Goal: Information Seeking & Learning: Learn about a topic

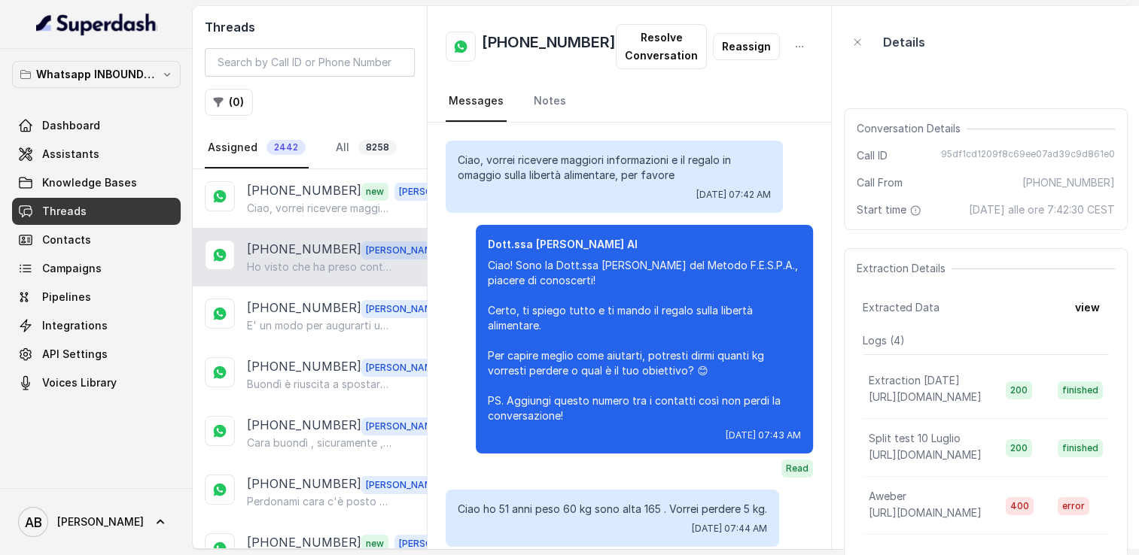
scroll to position [2910, 0]
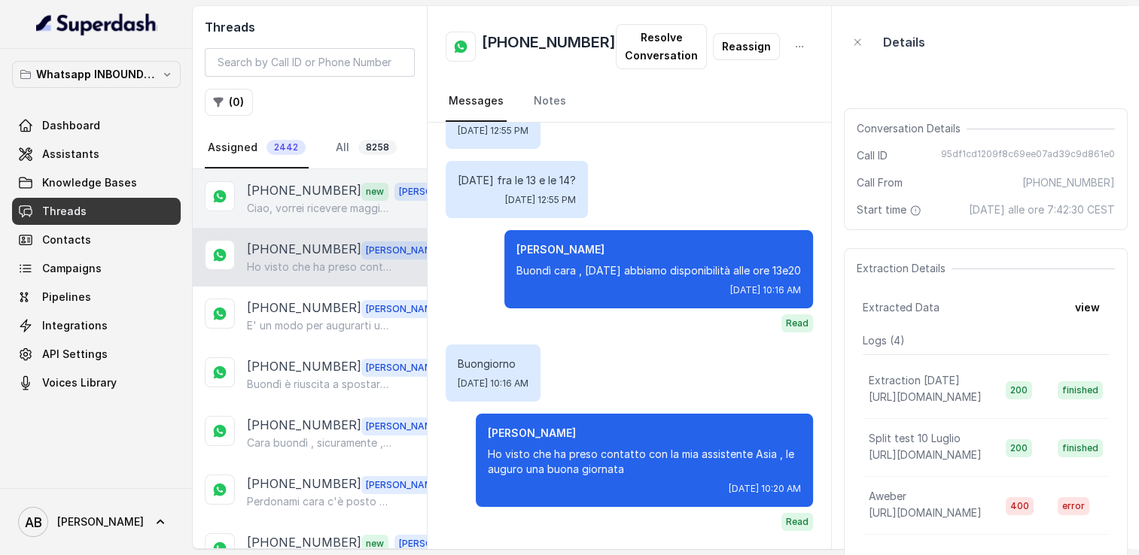
click at [279, 210] on p "Ciao, vorrei ricevere maggiori informazioni e il regalo in omaggio sulla libert…" at bounding box center [319, 208] width 144 height 15
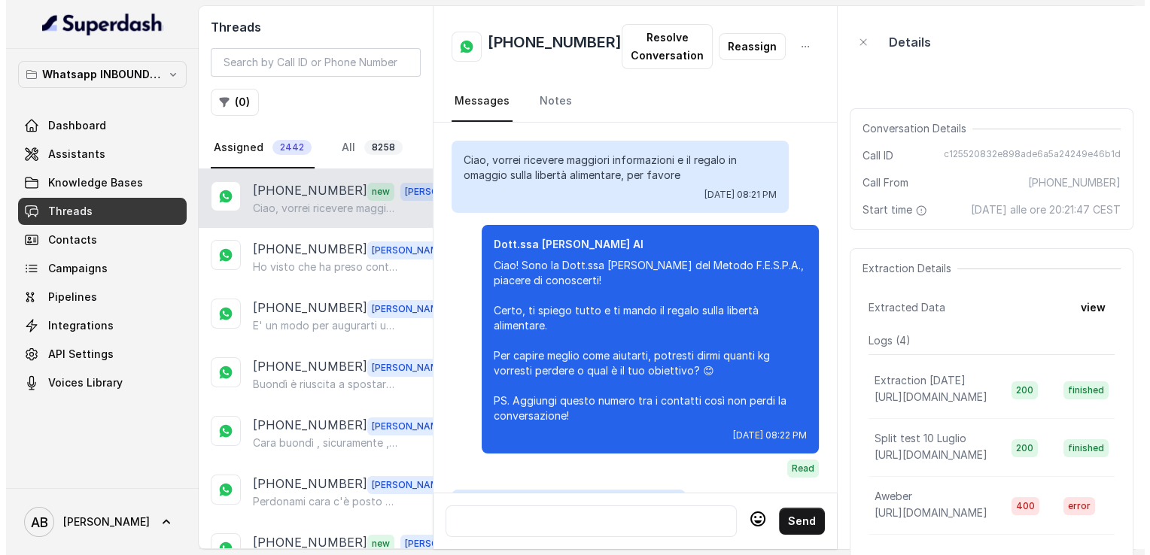
scroll to position [1755, 0]
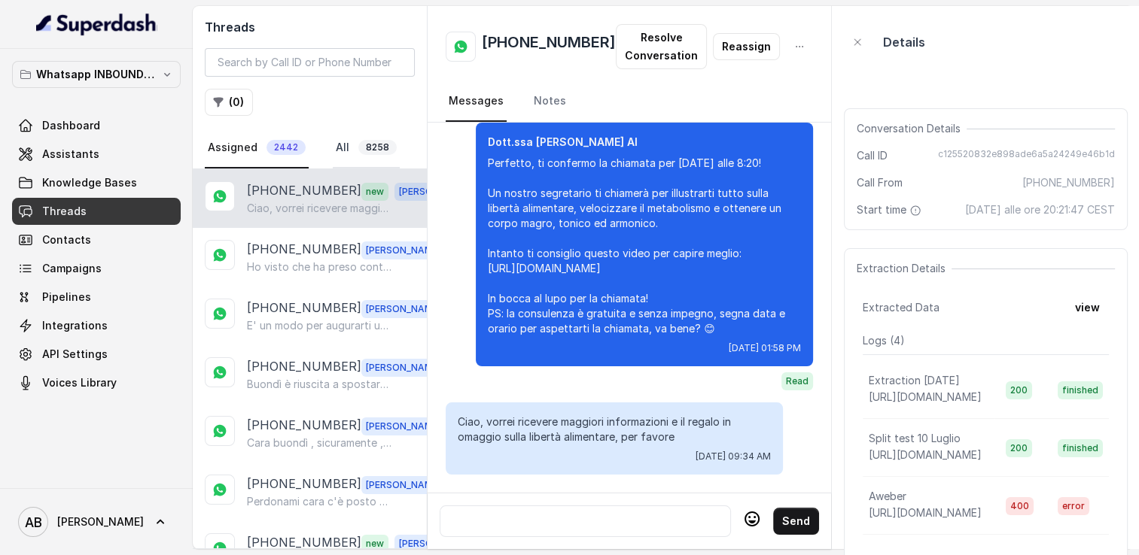
click at [335, 144] on link "All 8258" at bounding box center [366, 148] width 67 height 41
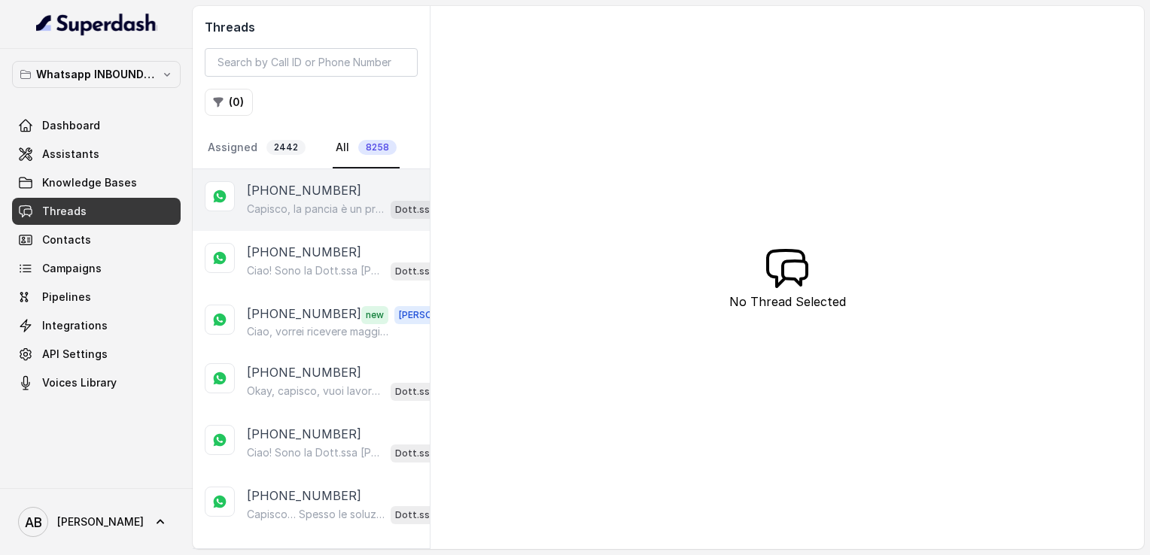
click at [333, 188] on p "[PHONE_NUMBER]" at bounding box center [304, 190] width 114 height 18
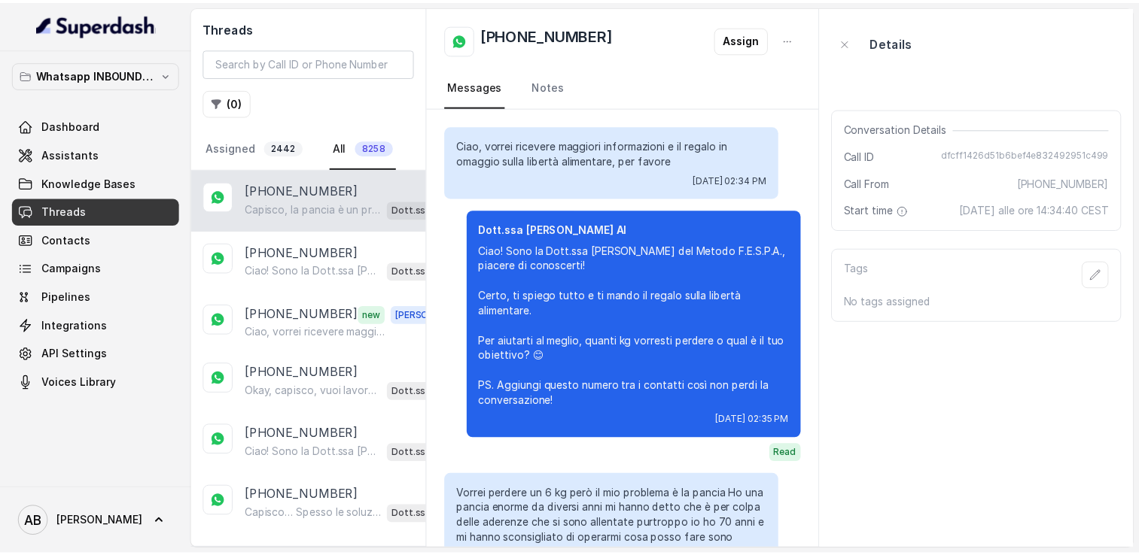
scroll to position [235, 0]
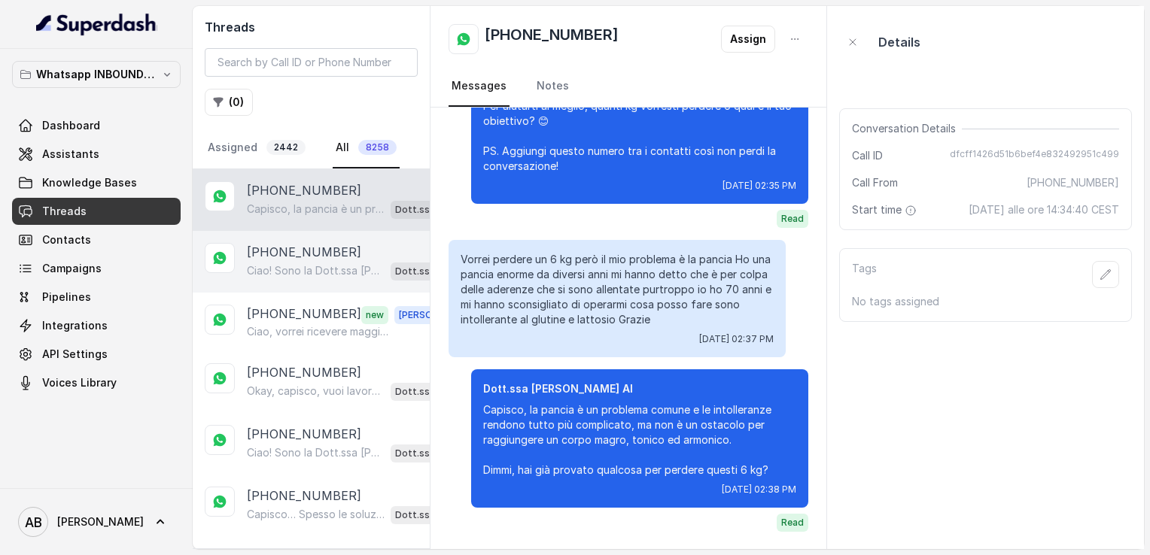
click at [312, 269] on p "Ciao! Sono la Dott.ssa [PERSON_NAME] del Metodo F.E.S.P.A., piacere di conoscer…" at bounding box center [316, 270] width 138 height 15
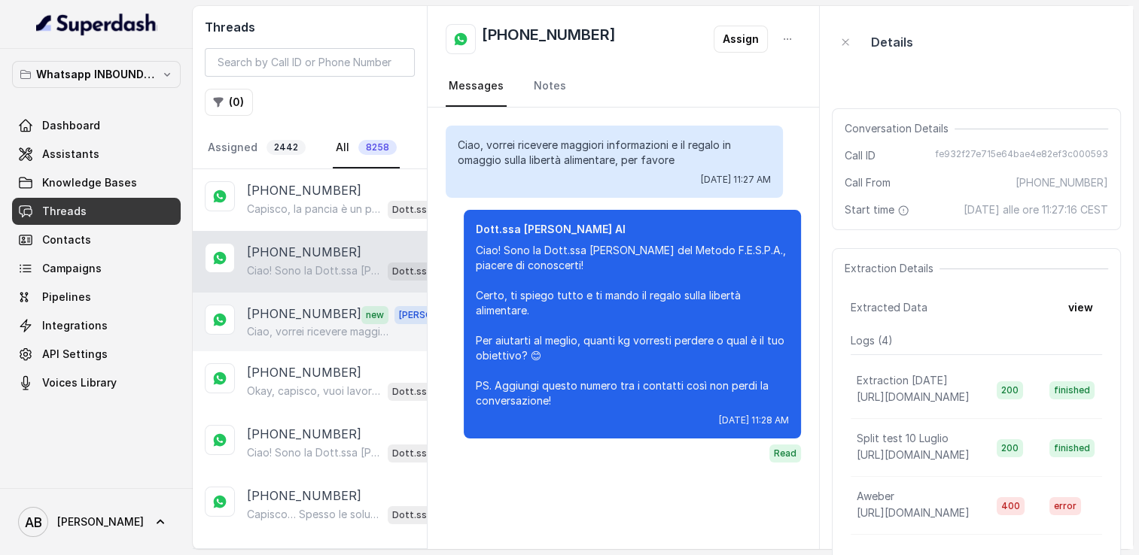
click at [306, 315] on p "[PHONE_NUMBER]" at bounding box center [304, 315] width 114 height 20
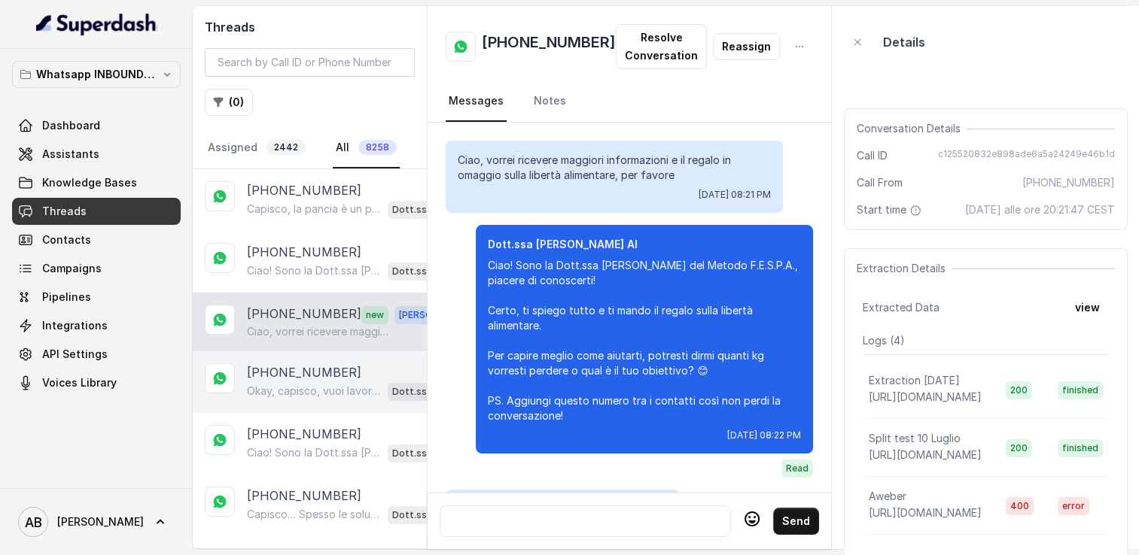
scroll to position [1755, 0]
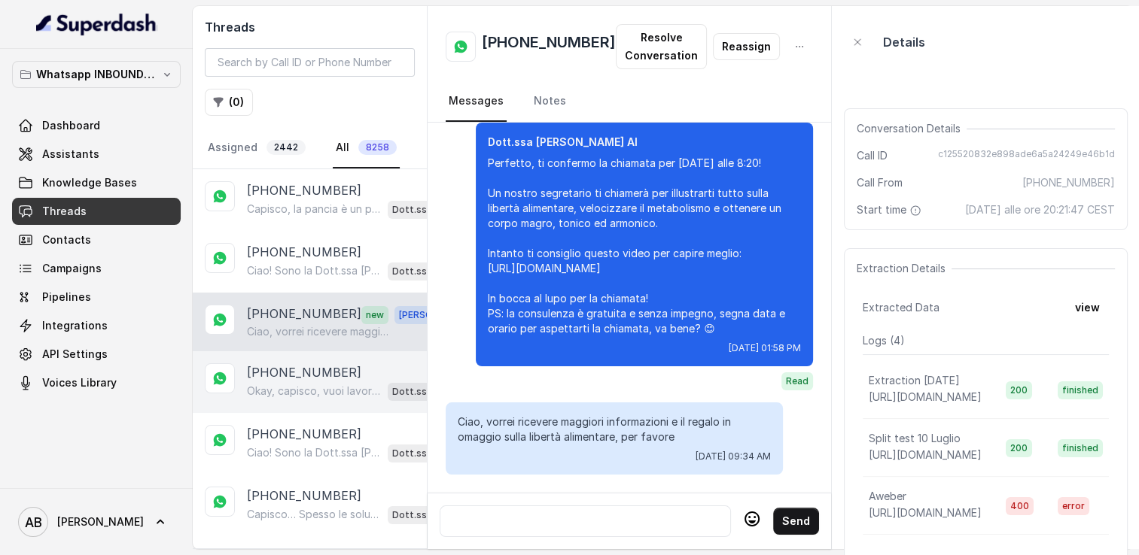
click at [305, 357] on div "[PHONE_NUMBER] Okay, capisco, vuoi lavorare sulla pancia. Dimmi, quanti kg vorr…" at bounding box center [310, 382] width 234 height 62
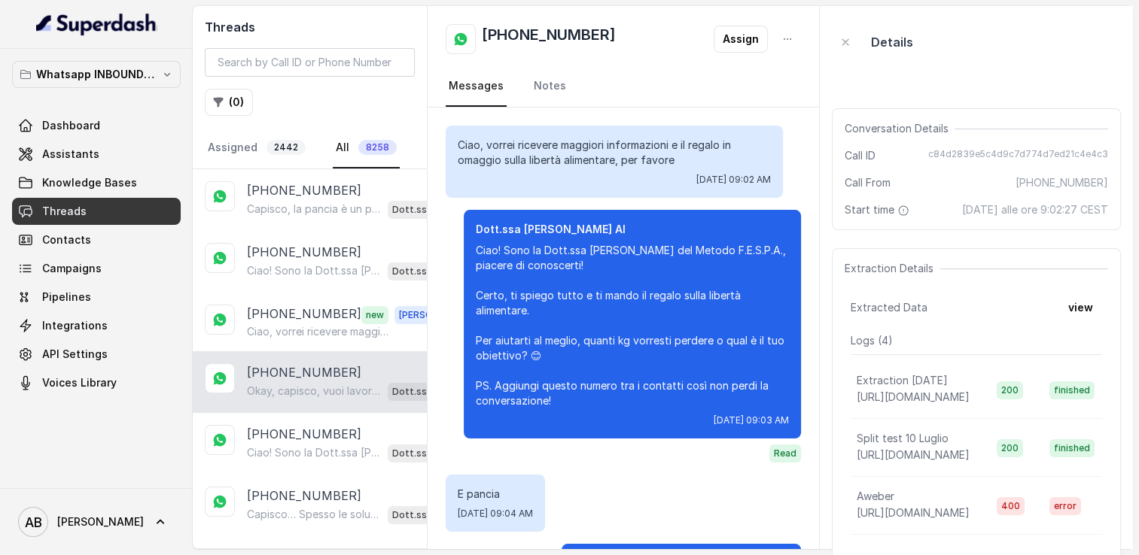
scroll to position [144, 0]
